Goal: Task Accomplishment & Management: Manage account settings

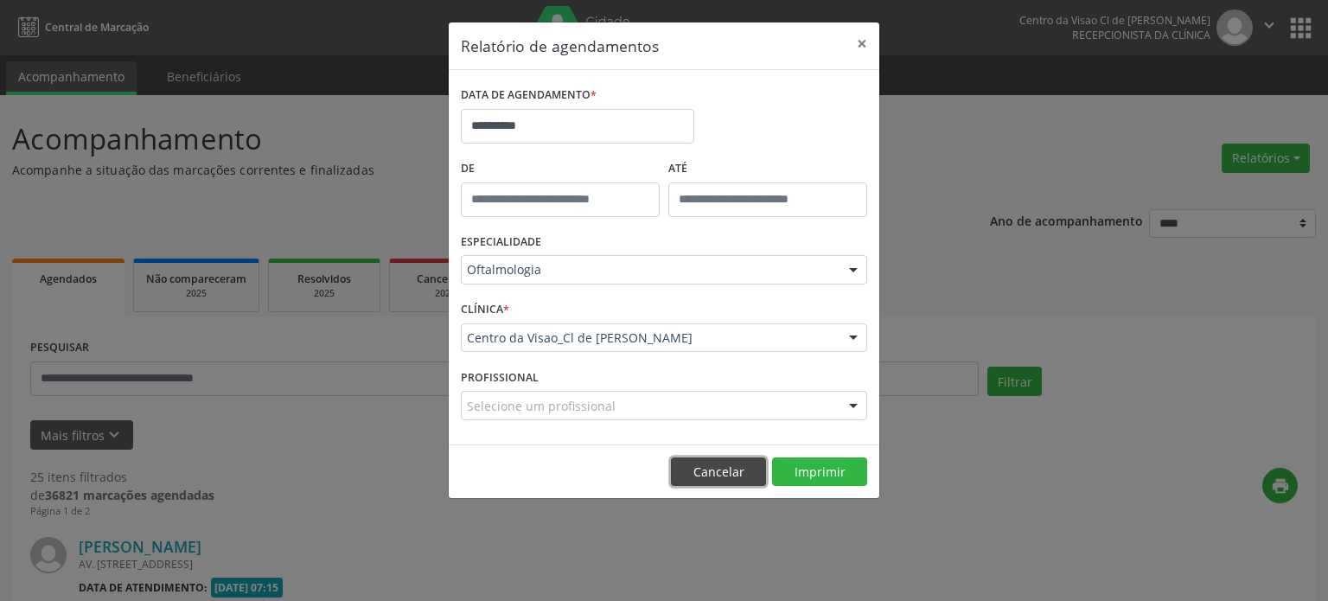
click at [736, 465] on button "Cancelar" at bounding box center [718, 471] width 95 height 29
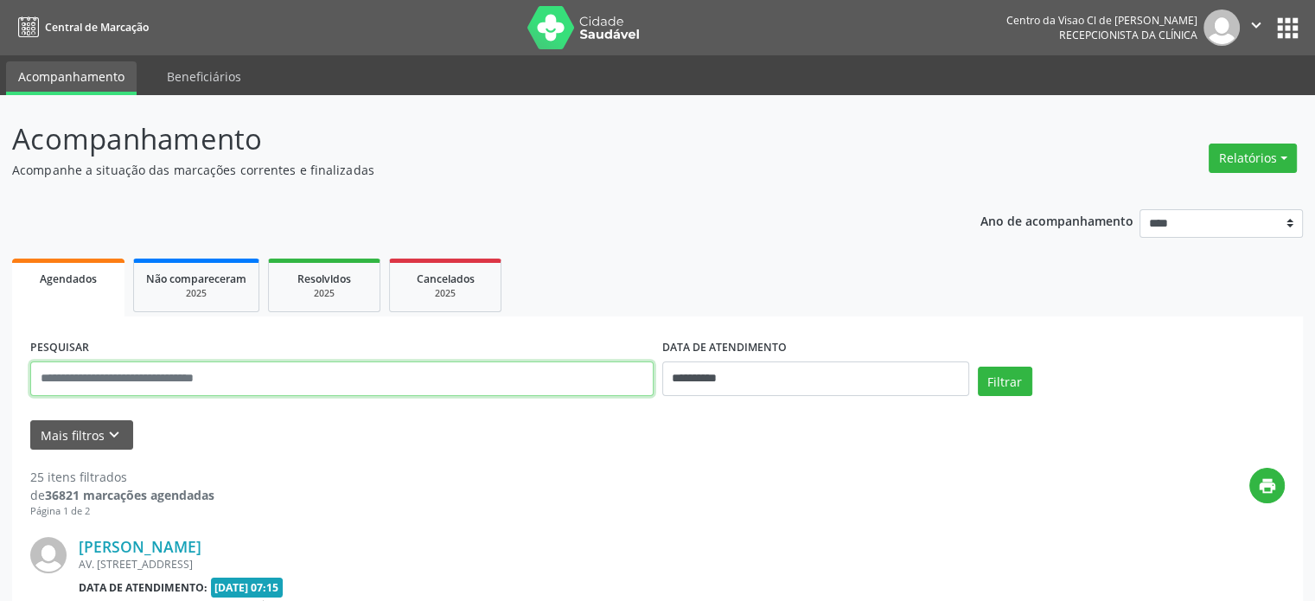
click at [142, 381] on input "text" at bounding box center [341, 378] width 623 height 35
type input "**********"
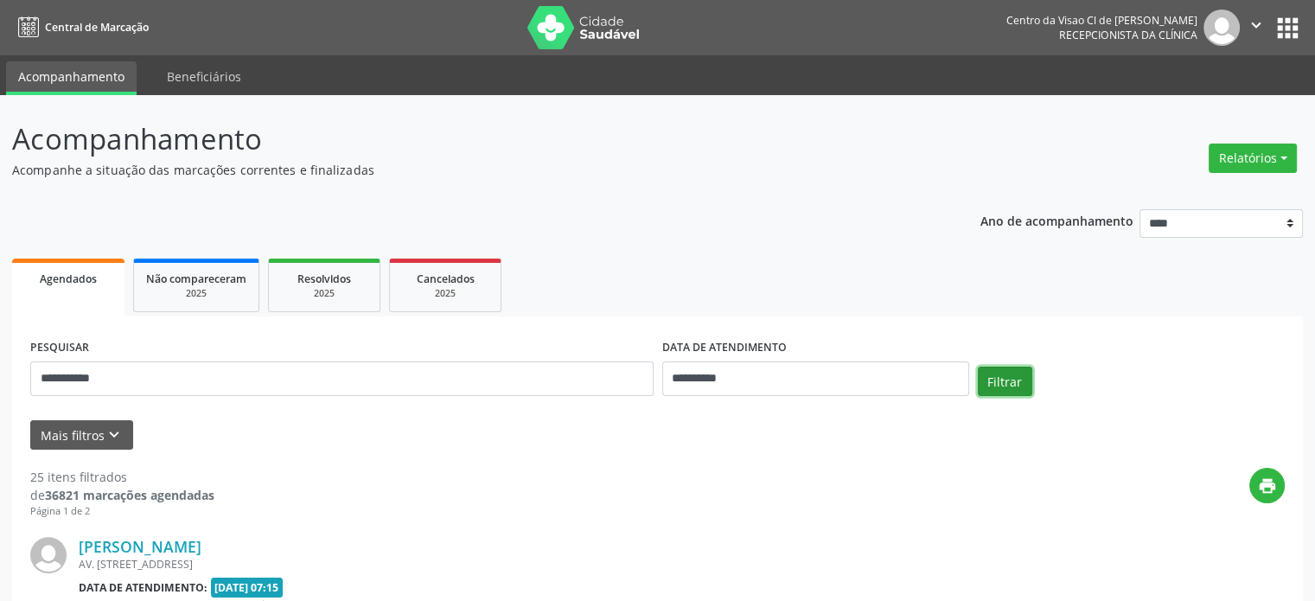
click at [1011, 386] on button "Filtrar" at bounding box center [1005, 380] width 54 height 29
click at [1265, 153] on button "Relatórios" at bounding box center [1252, 157] width 88 height 29
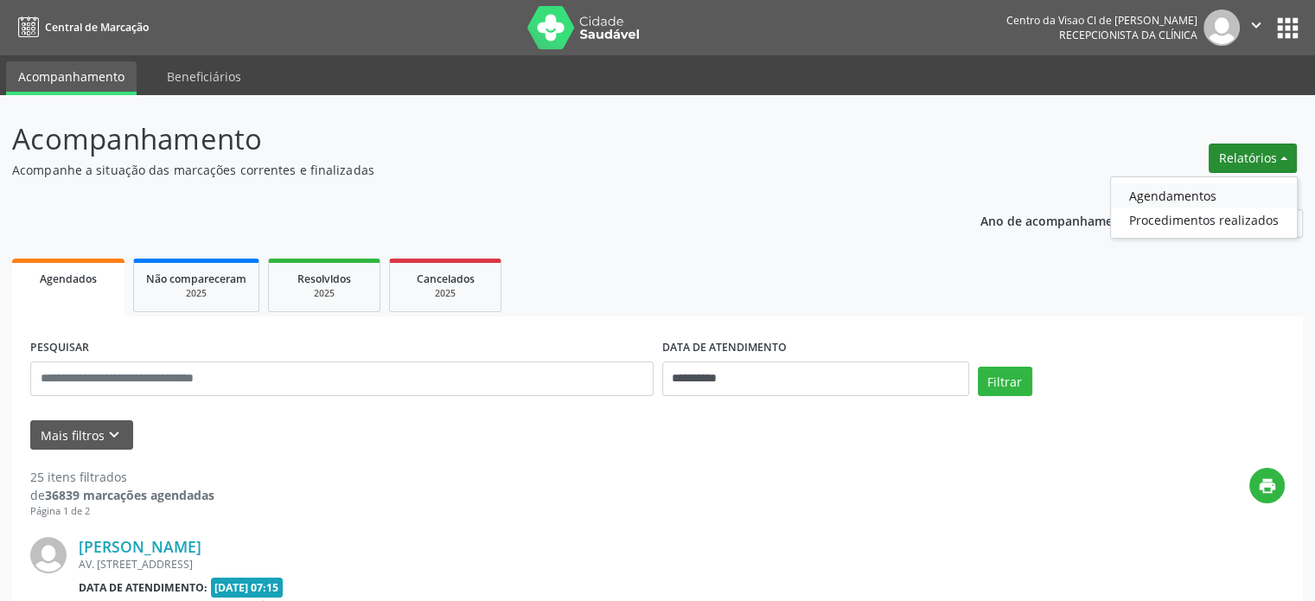
click at [1172, 195] on link "Agendamentos" at bounding box center [1204, 195] width 186 height 24
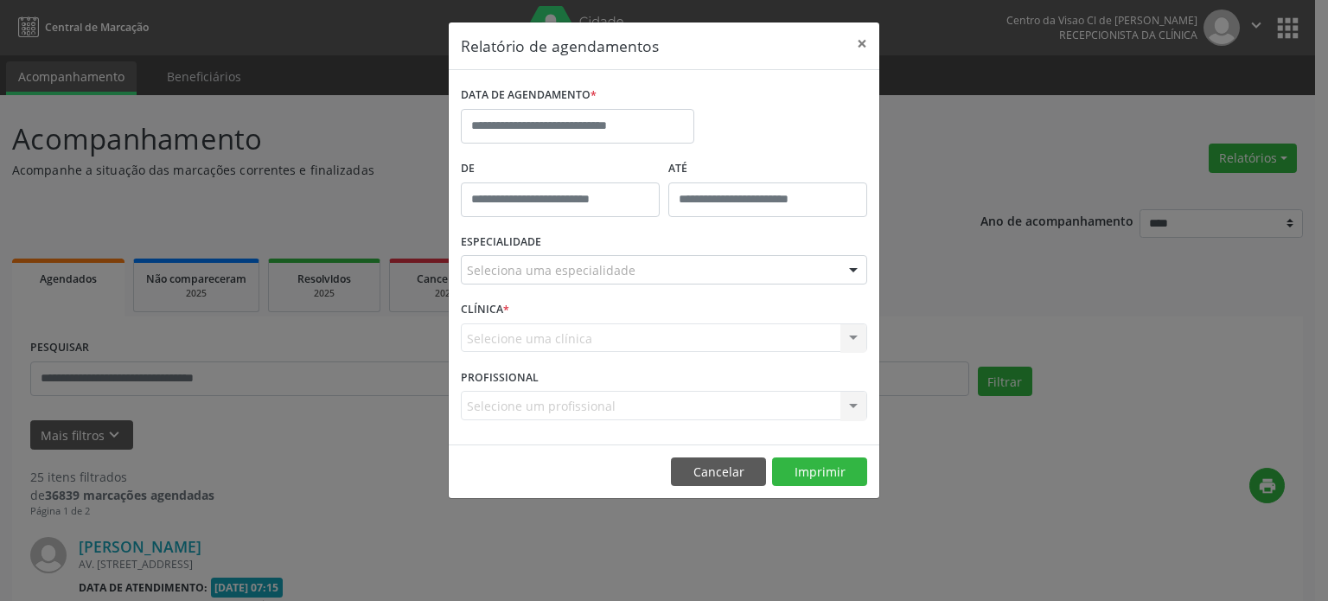
click at [702, 455] on footer "Cancelar Imprimir" at bounding box center [664, 471] width 430 height 54
click at [695, 478] on button "Cancelar" at bounding box center [718, 471] width 95 height 29
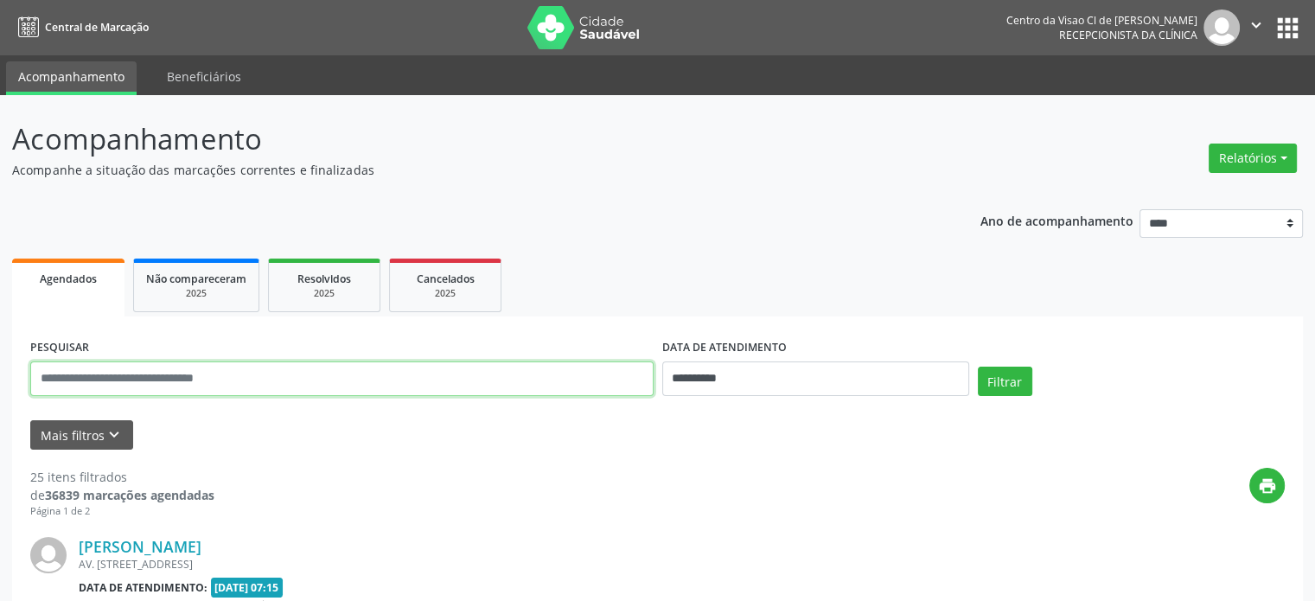
click at [277, 370] on input "text" at bounding box center [341, 378] width 623 height 35
type input "**********"
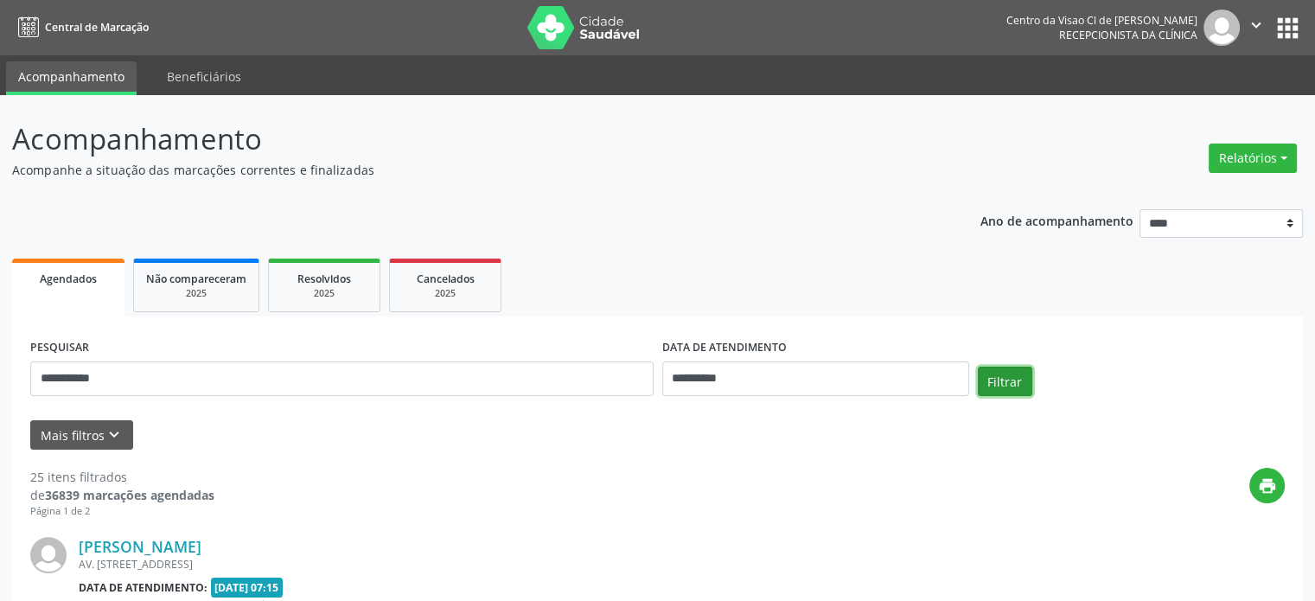
click at [1013, 387] on button "Filtrar" at bounding box center [1005, 380] width 54 height 29
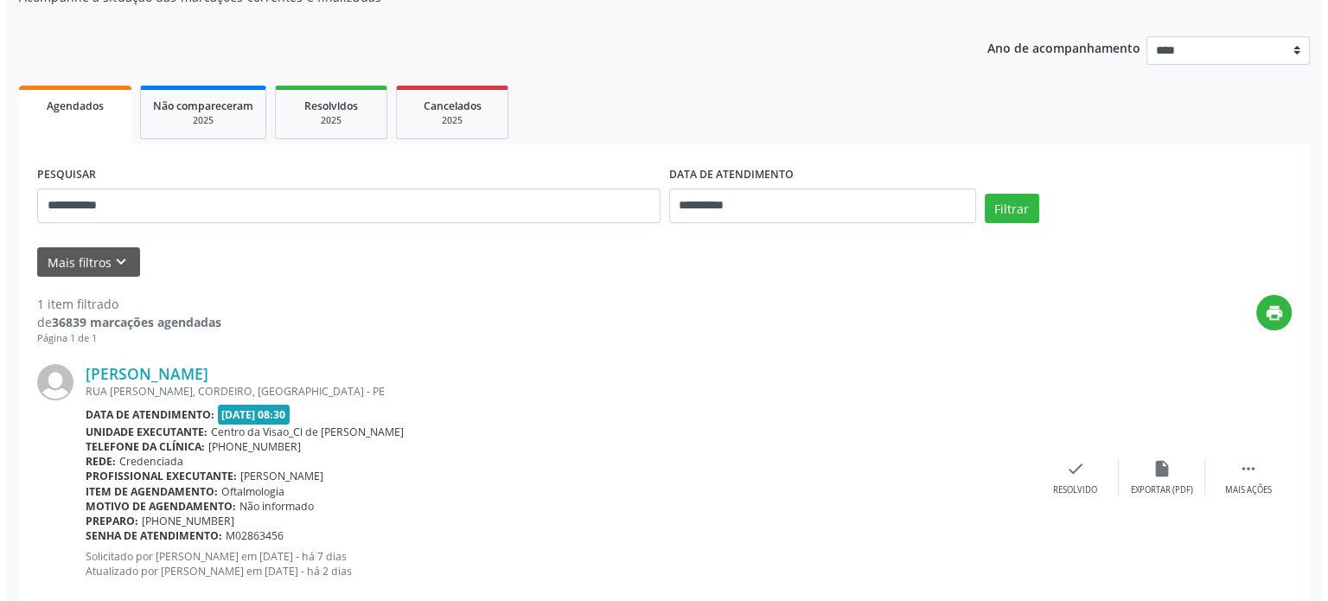
scroll to position [211, 0]
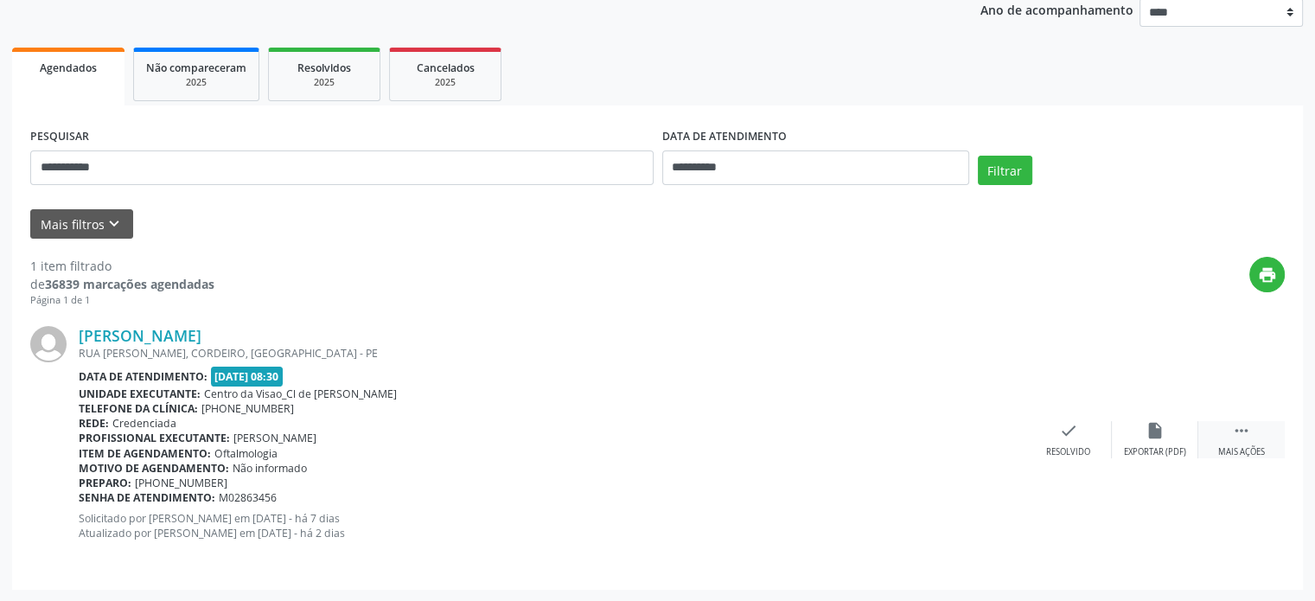
click at [1230, 433] on div " Mais ações" at bounding box center [1241, 439] width 86 height 37
click at [1070, 437] on icon "cancel" at bounding box center [1068, 430] width 19 height 19
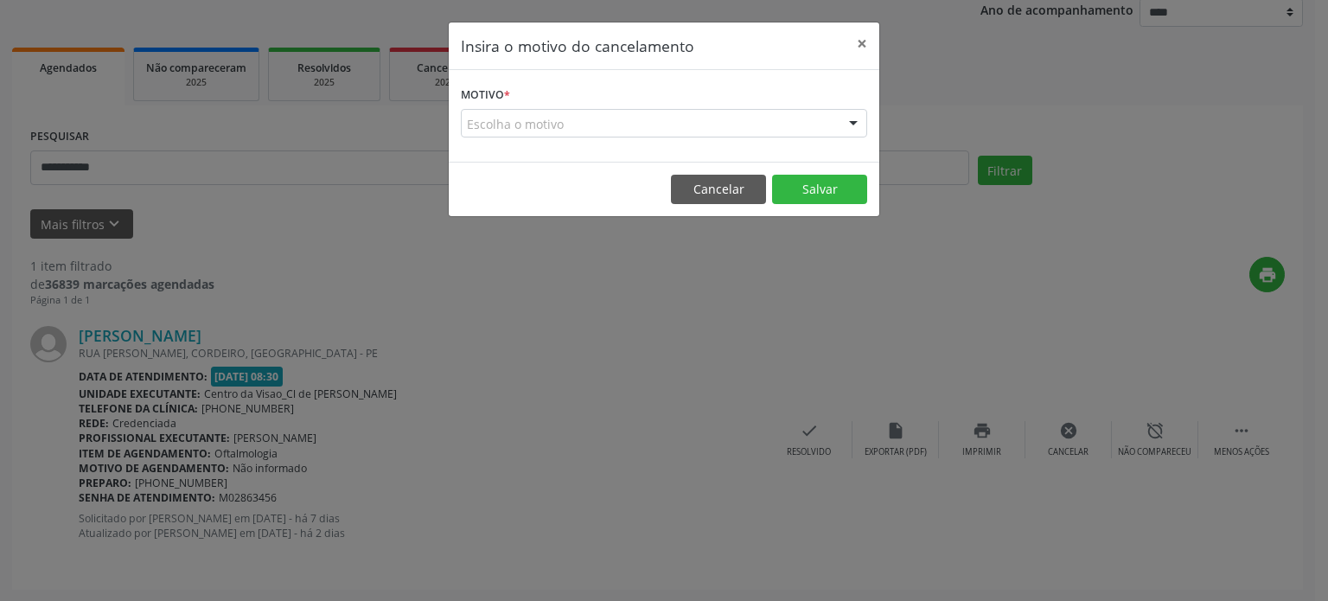
click at [596, 121] on div "Escolha o motivo" at bounding box center [664, 123] width 406 height 29
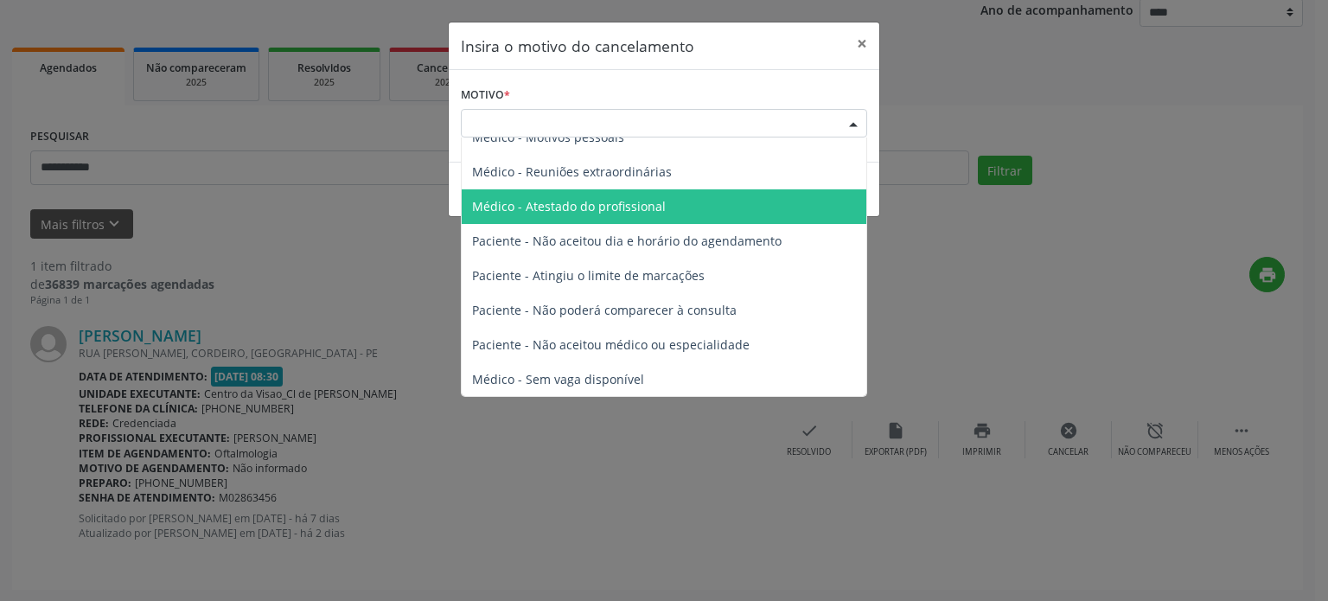
scroll to position [86, 0]
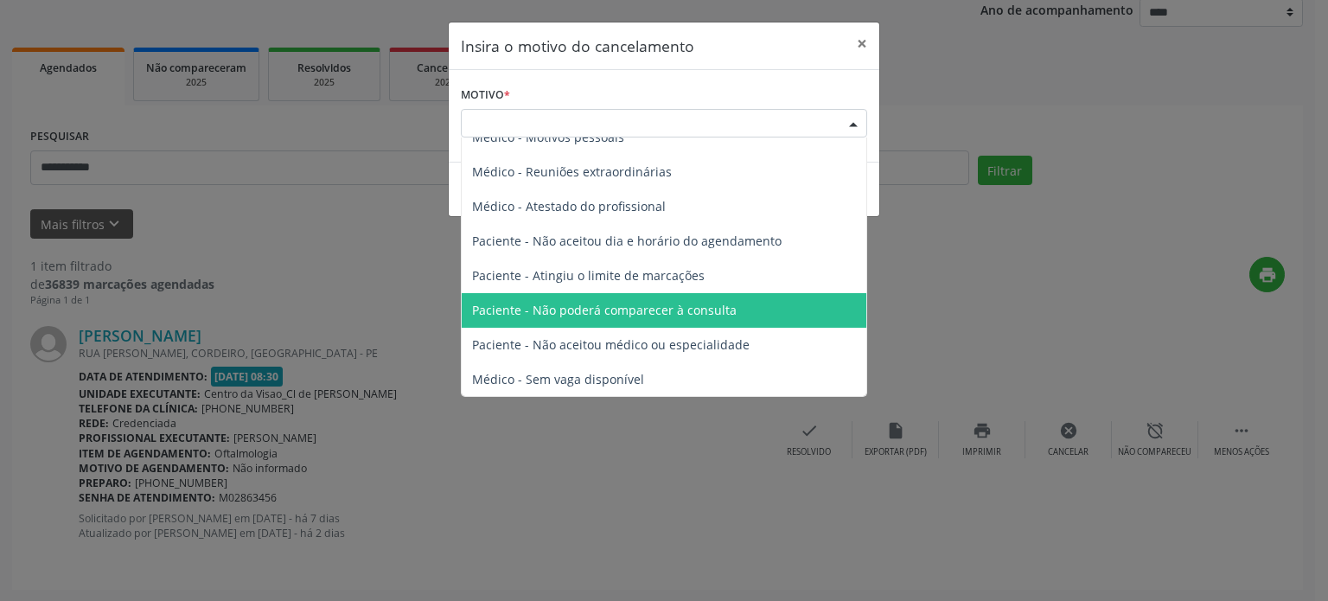
click at [566, 309] on span "Paciente - Não poderá comparecer à consulta" at bounding box center [604, 310] width 265 height 16
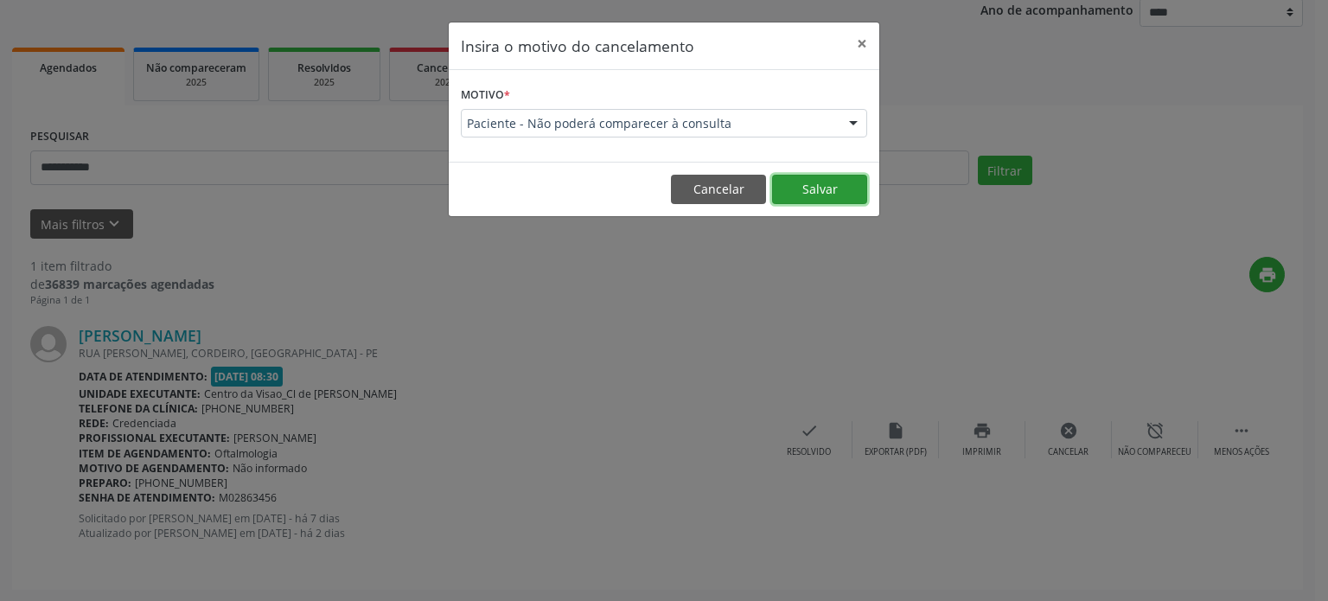
click at [806, 183] on button "Salvar" at bounding box center [819, 189] width 95 height 29
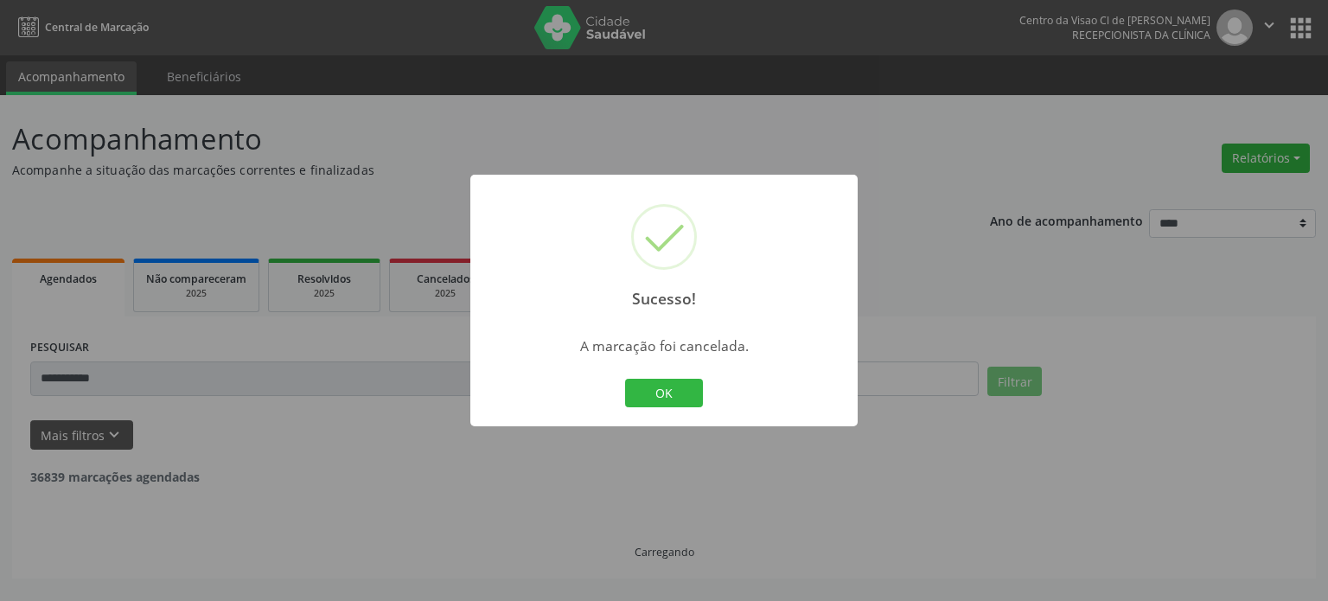
scroll to position [0, 0]
click at [669, 385] on button "OK" at bounding box center [664, 393] width 78 height 29
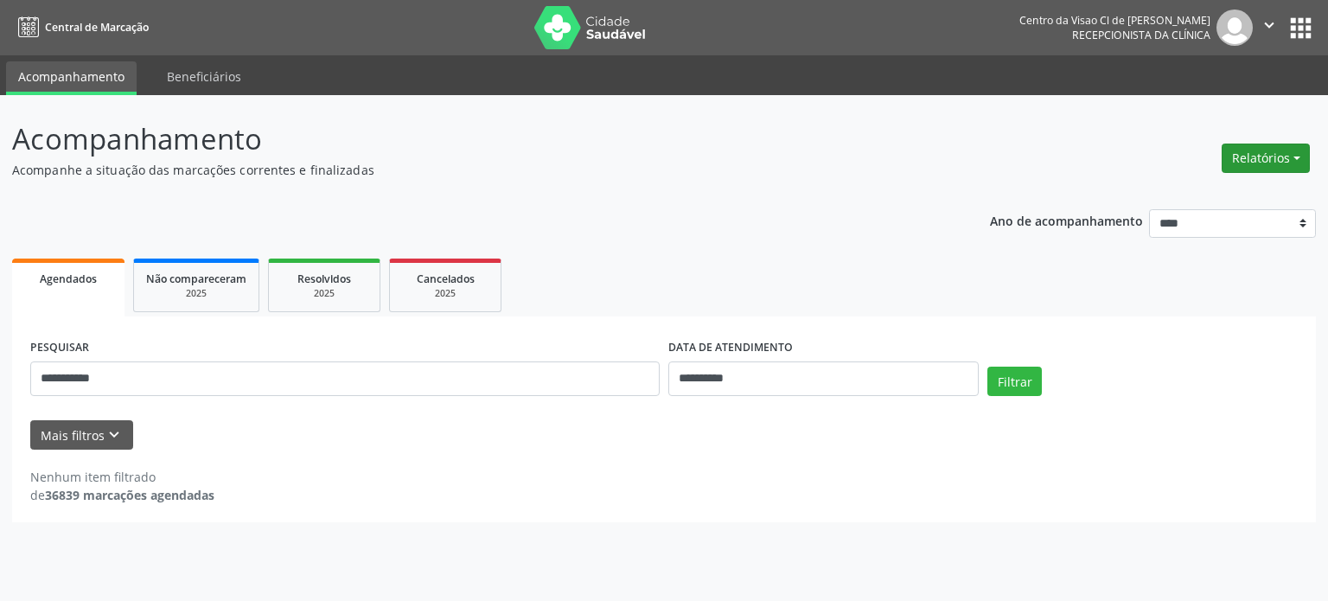
click at [1251, 159] on button "Relatórios" at bounding box center [1265, 157] width 88 height 29
click at [1205, 189] on link "Agendamentos" at bounding box center [1217, 195] width 186 height 24
select select "*"
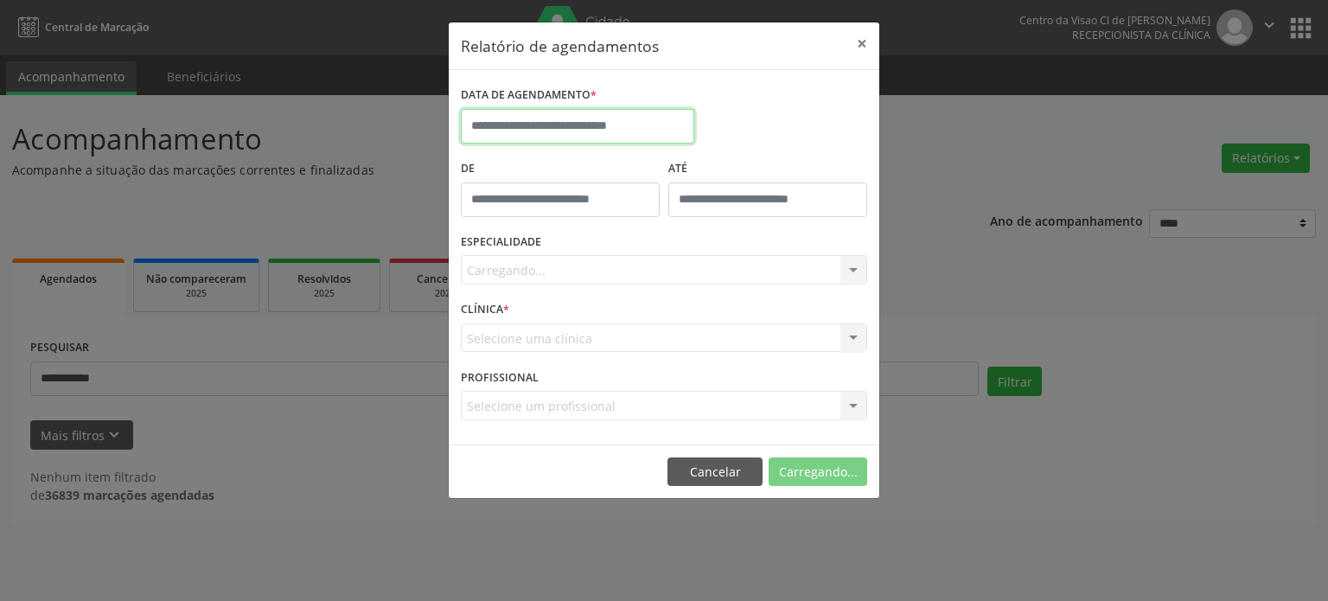
click at [606, 124] on input "text" at bounding box center [577, 126] width 233 height 35
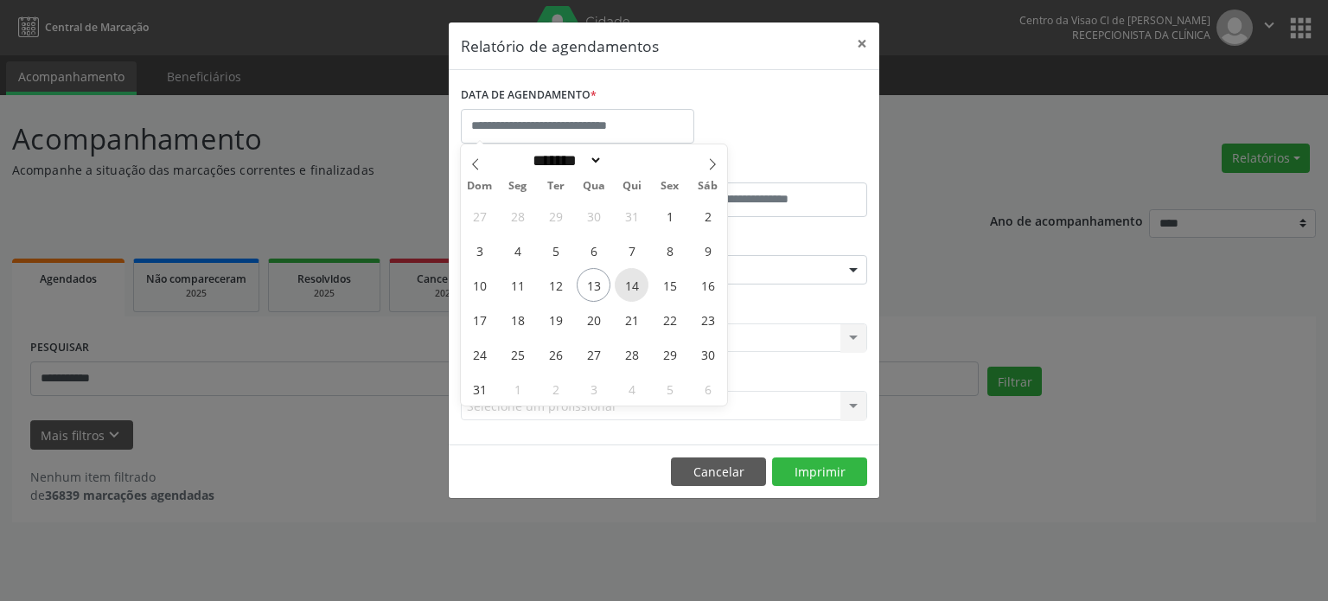
click at [629, 282] on span "14" at bounding box center [632, 285] width 34 height 34
type input "**********"
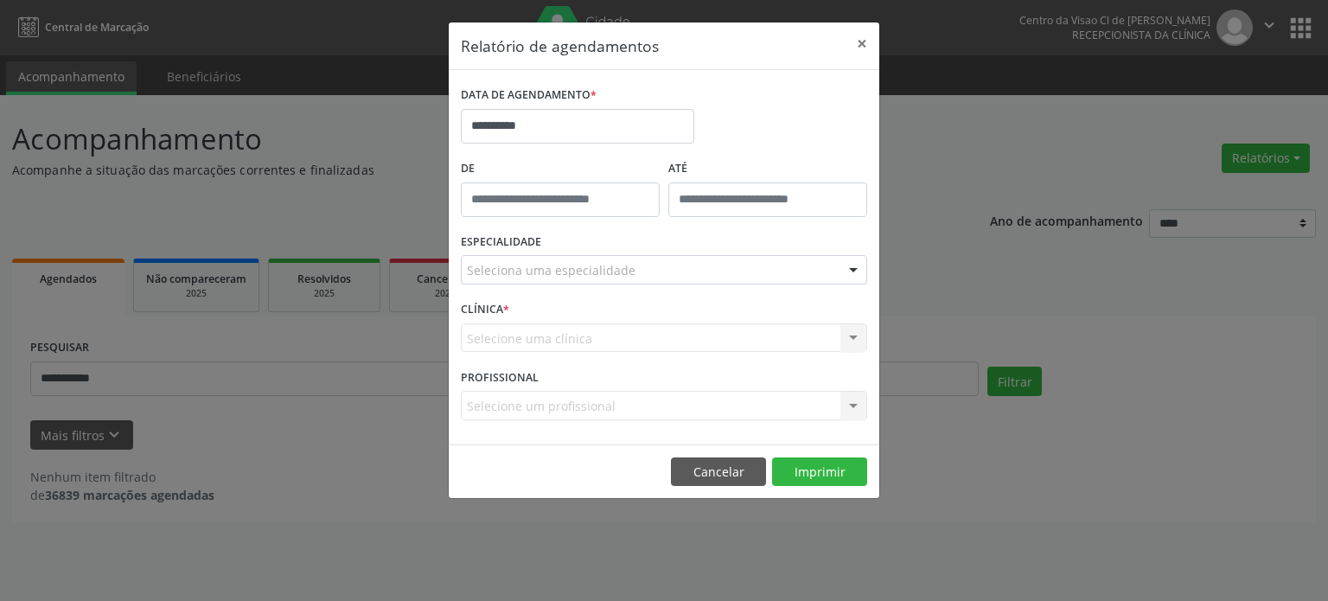
click at [629, 276] on div "Seleciona uma especialidade" at bounding box center [664, 269] width 406 height 29
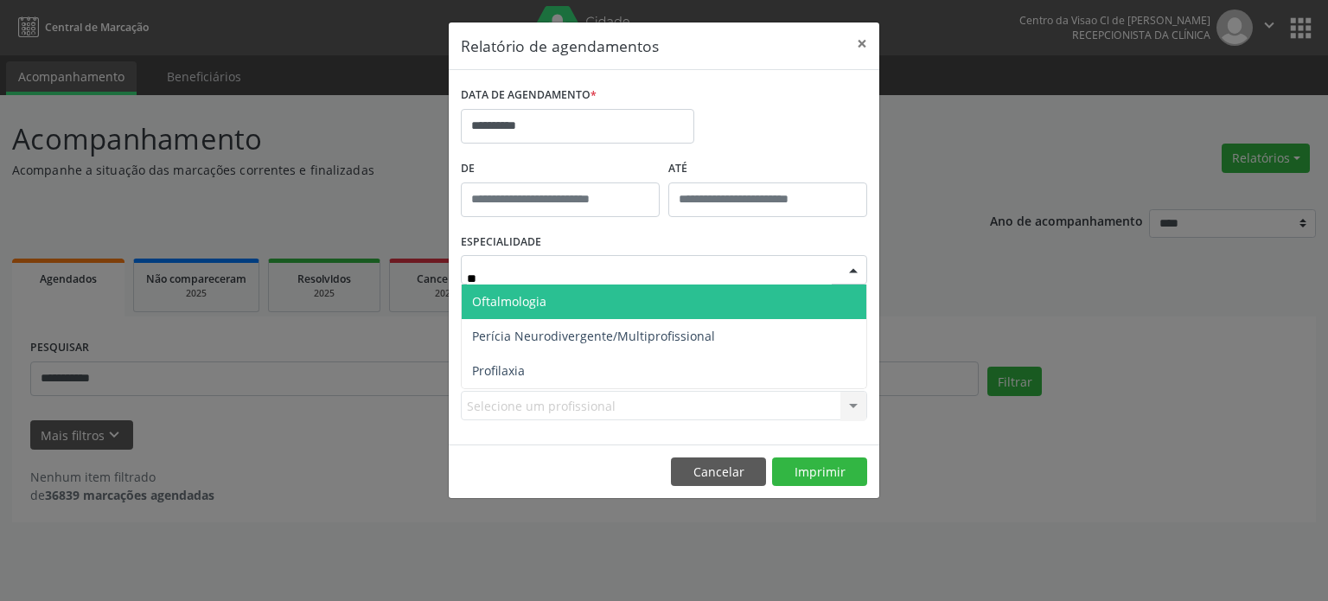
type input "***"
click at [585, 307] on span "Oftalmologia" at bounding box center [664, 301] width 405 height 35
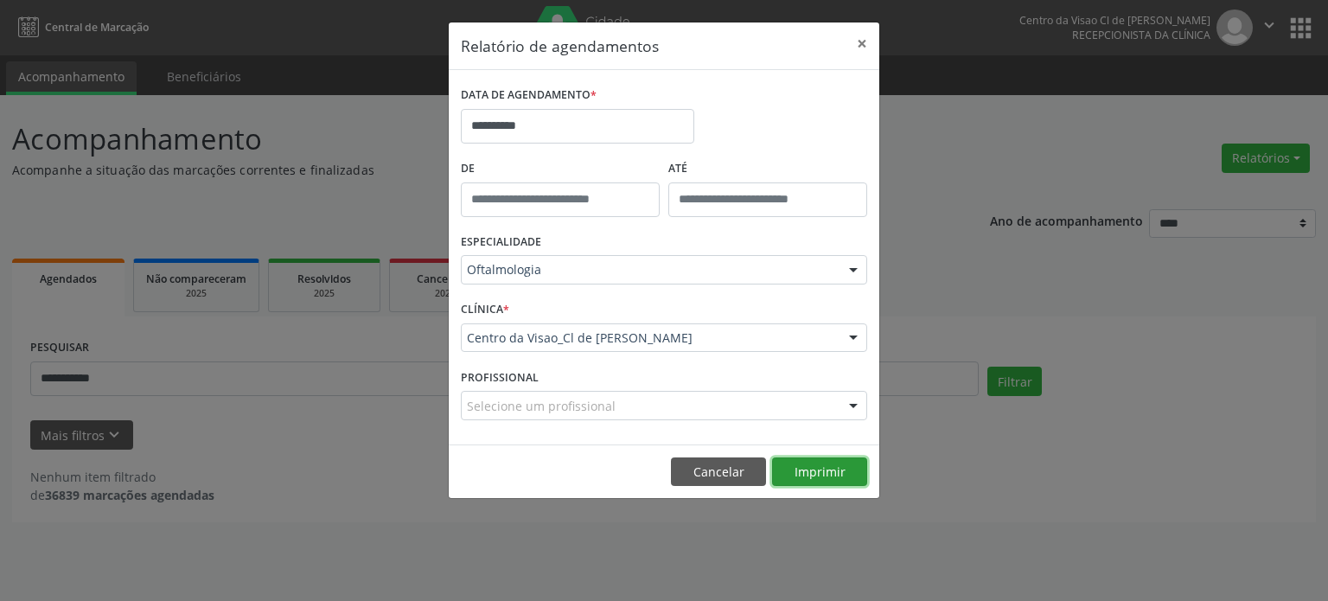
click at [811, 471] on button "Imprimir" at bounding box center [819, 471] width 95 height 29
